Goal: Task Accomplishment & Management: Manage account settings

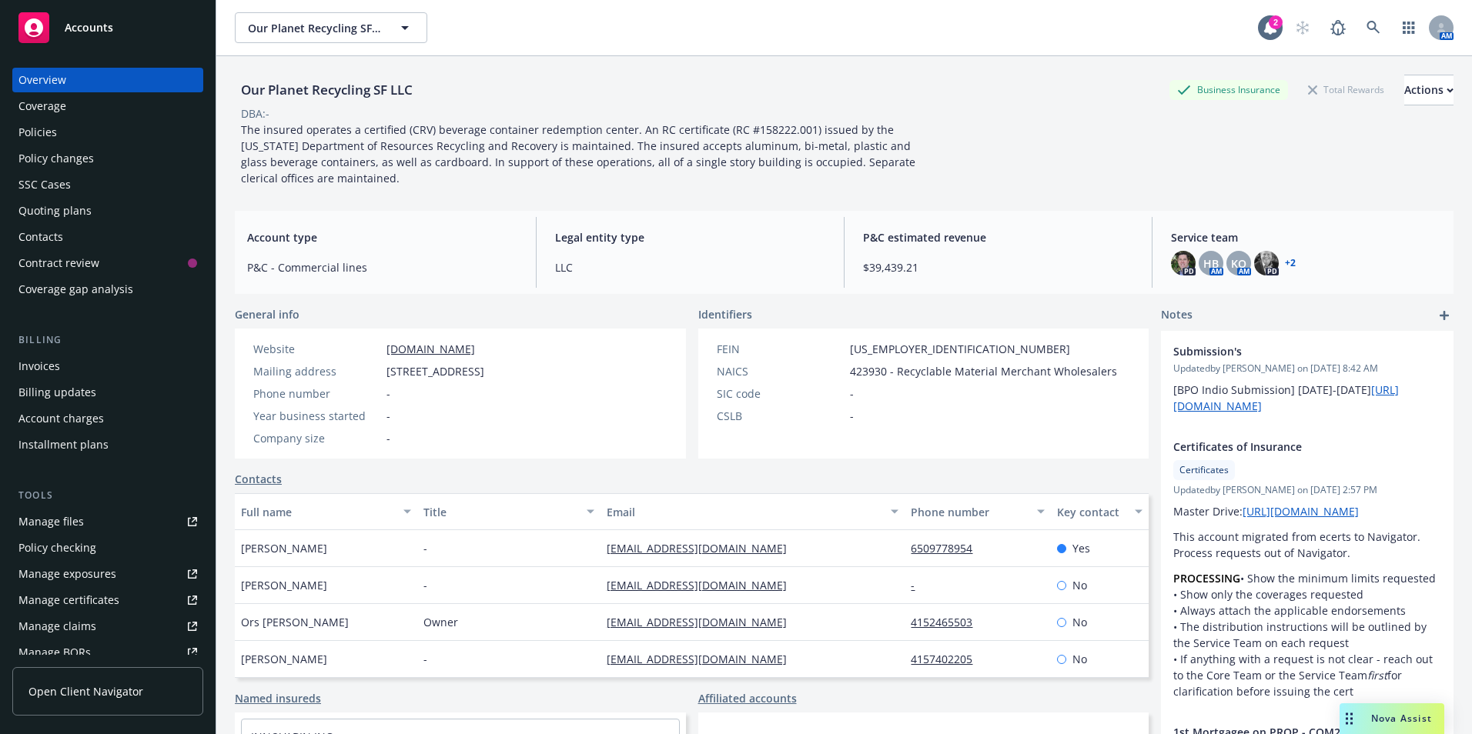
scroll to position [22, 0]
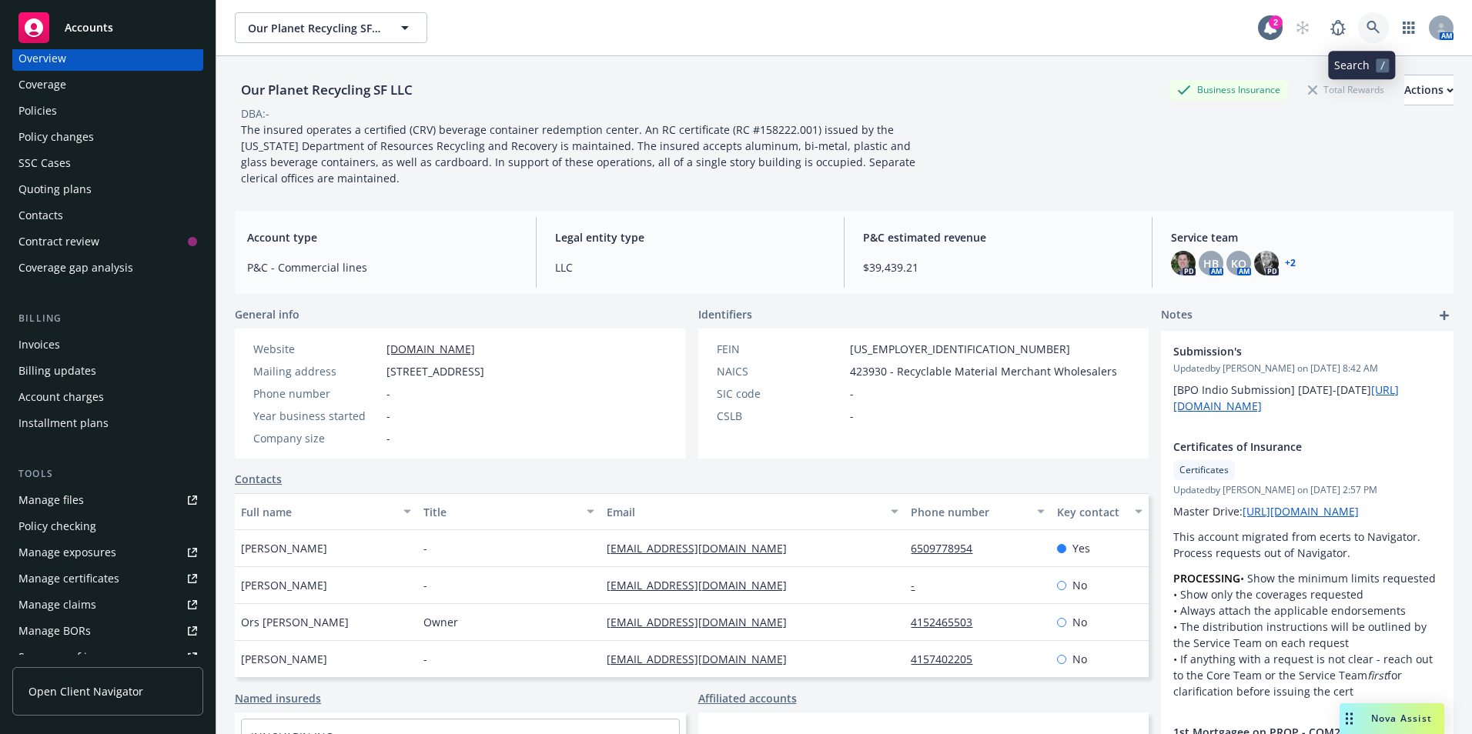
click at [1367, 28] on icon at bounding box center [1373, 27] width 13 height 13
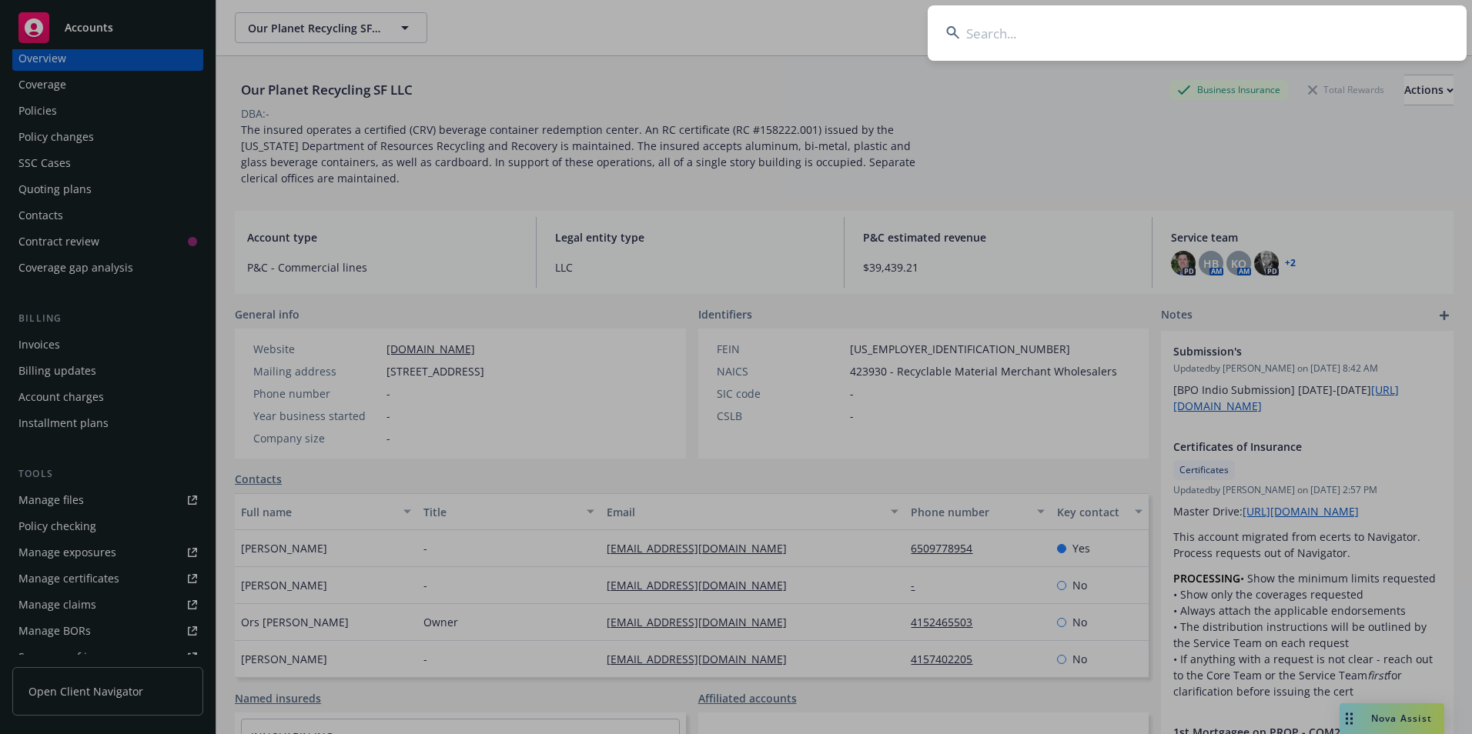
type input "i"
type input "united fl"
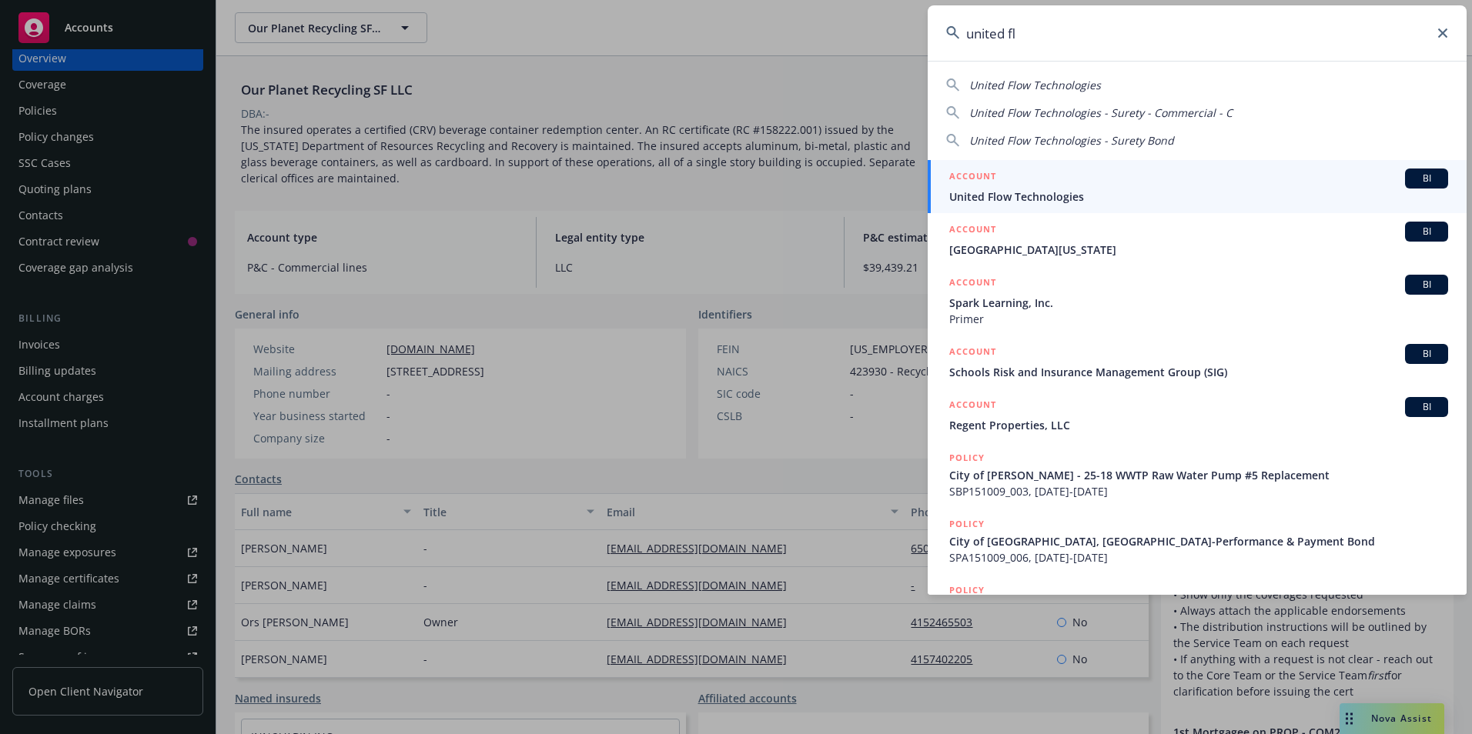
click at [997, 192] on span "United Flow Technologies" at bounding box center [1198, 197] width 499 height 16
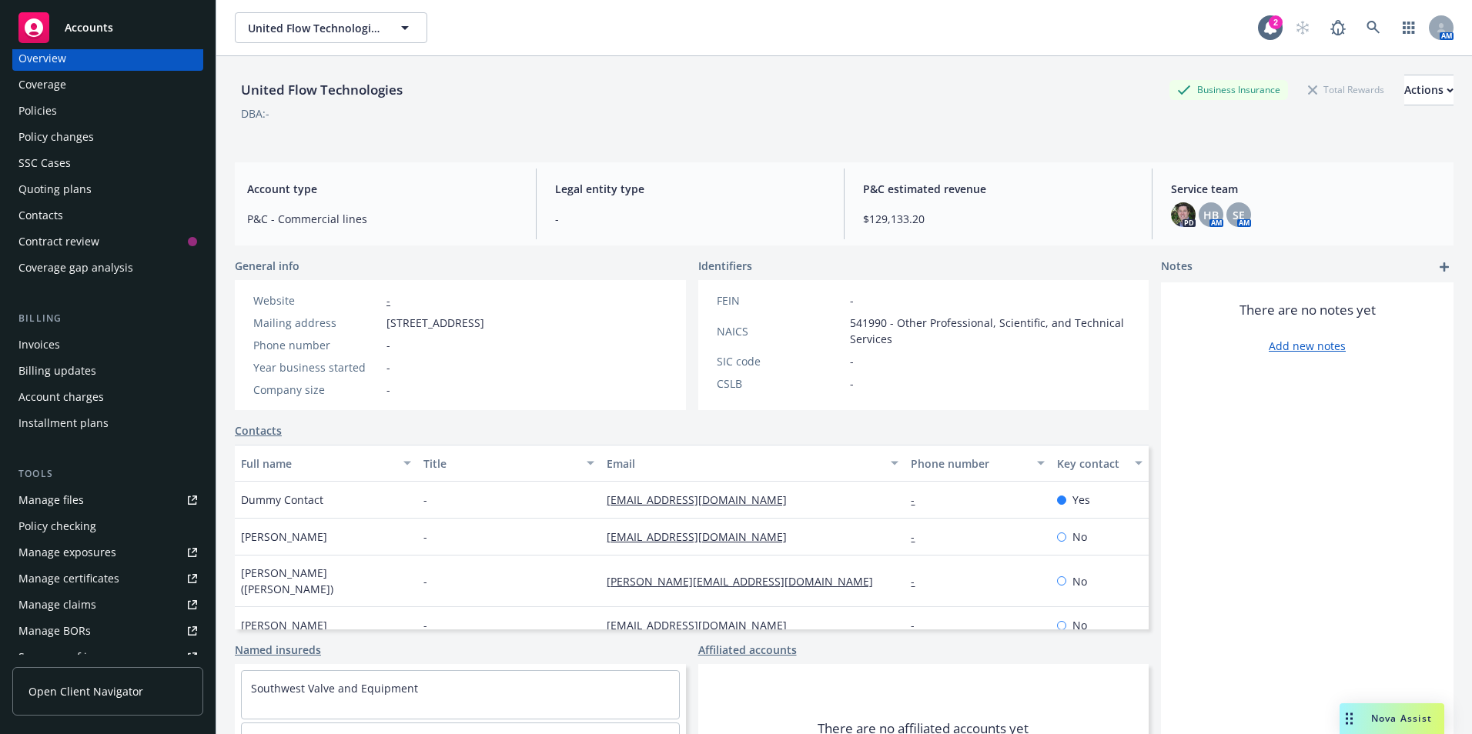
click at [49, 346] on div "Invoices" at bounding box center [39, 345] width 42 height 25
